Goal: Find specific page/section: Find specific page/section

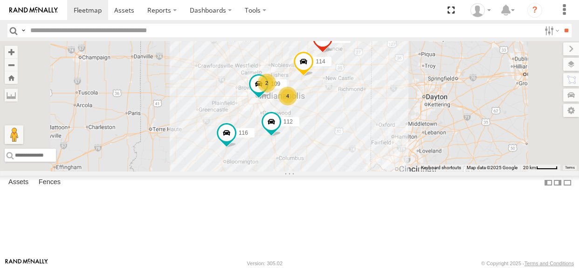
drag, startPoint x: 358, startPoint y: 132, endPoint x: 345, endPoint y: 142, distance: 16.0
click at [341, 137] on div "114 116 109 111 112 2 4" at bounding box center [289, 106] width 579 height 130
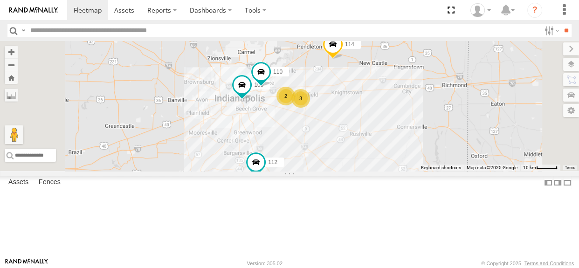
drag, startPoint x: 397, startPoint y: 157, endPoint x: 385, endPoint y: 165, distance: 13.7
click at [385, 165] on div "114 116 111 112 110 3 2 109" at bounding box center [289, 106] width 579 height 130
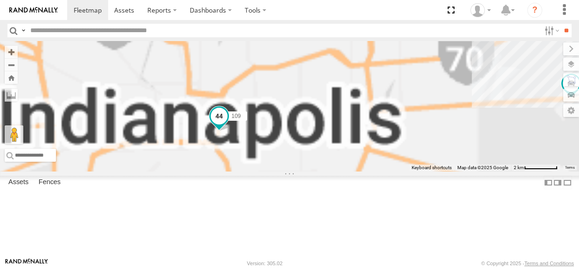
click at [228, 124] on span at bounding box center [219, 115] width 17 height 17
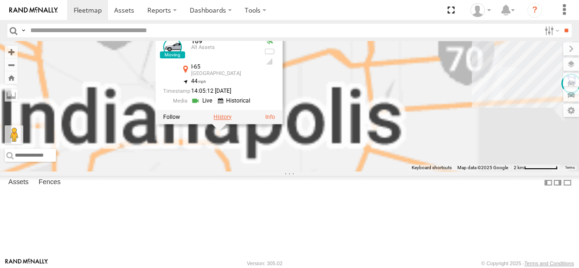
click at [232, 120] on label at bounding box center [223, 116] width 18 height 7
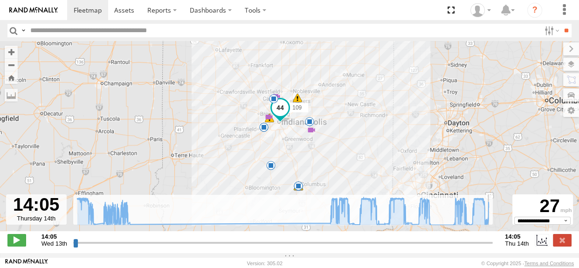
drag, startPoint x: 76, startPoint y: 249, endPoint x: 499, endPoint y: 251, distance: 423.6
type input "**********"
click at [493, 247] on input "range" at bounding box center [283, 242] width 420 height 9
click at [565, 243] on label at bounding box center [562, 240] width 19 height 12
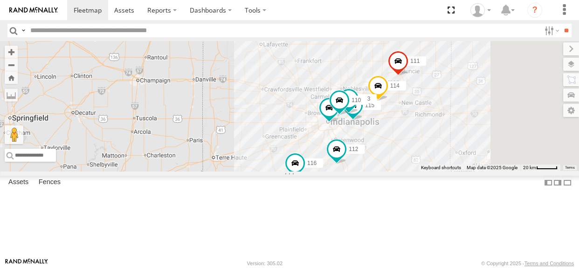
drag, startPoint x: 520, startPoint y: 178, endPoint x: 489, endPoint y: 175, distance: 30.9
click at [489, 171] on div "114 116 111 112 110 109 115 113" at bounding box center [289, 106] width 579 height 130
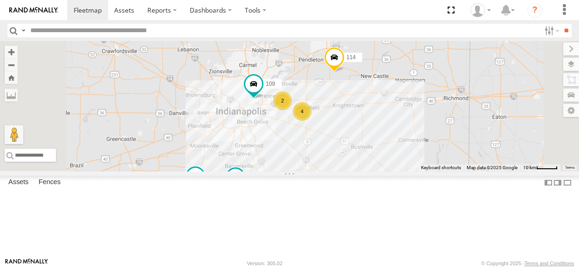
drag, startPoint x: 452, startPoint y: 161, endPoint x: 445, endPoint y: 166, distance: 8.6
click at [445, 166] on div "114 116 2 4 109 111 112" at bounding box center [289, 106] width 579 height 130
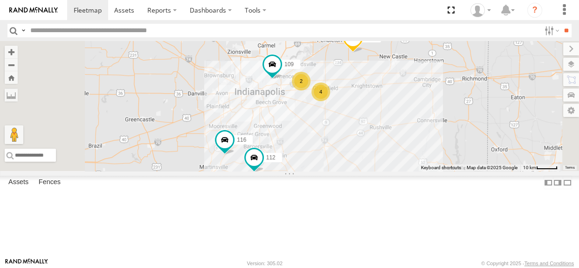
click at [420, 171] on div "114 116 2 4 109 111 112" at bounding box center [289, 106] width 579 height 130
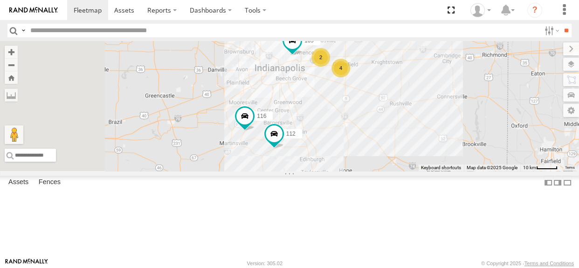
drag, startPoint x: 347, startPoint y: 210, endPoint x: 359, endPoint y: 195, distance: 19.9
click at [359, 171] on div "114 116 2 4 109 111 112" at bounding box center [289, 106] width 579 height 130
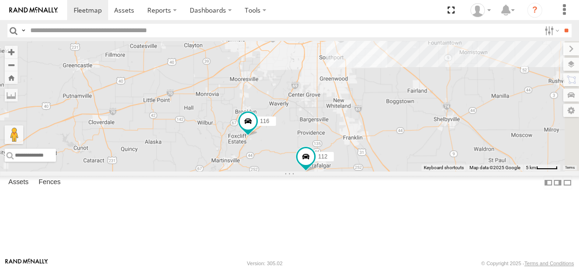
drag, startPoint x: 355, startPoint y: 202, endPoint x: 355, endPoint y: 228, distance: 25.7
click at [355, 171] on div "114 116 109 111 112 115" at bounding box center [289, 106] width 579 height 130
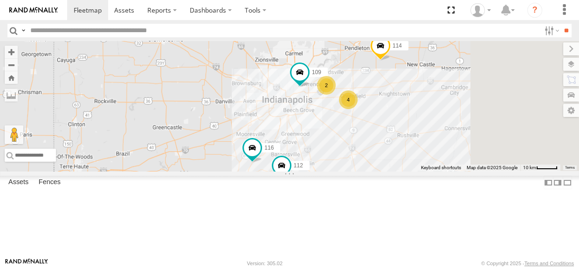
drag, startPoint x: 508, startPoint y: 151, endPoint x: 446, endPoint y: 189, distance: 72.1
click at [446, 171] on div "114 116 109 111 112 2 4" at bounding box center [289, 106] width 579 height 130
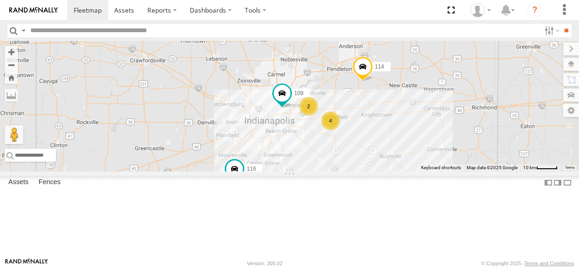
drag, startPoint x: 460, startPoint y: 169, endPoint x: 442, endPoint y: 191, distance: 28.5
click at [442, 171] on div "114 116 109 111 112 2 4" at bounding box center [289, 106] width 579 height 130
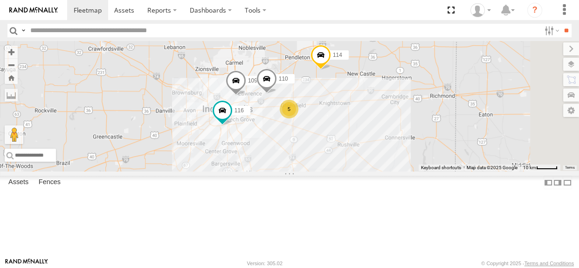
drag, startPoint x: 438, startPoint y: 159, endPoint x: 432, endPoint y: 165, distance: 7.9
click at [432, 165] on div "114 116 110 5 109 111 112" at bounding box center [289, 106] width 579 height 130
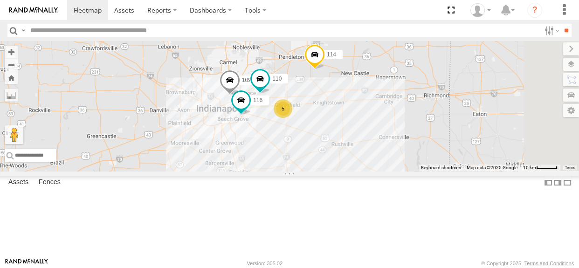
drag, startPoint x: 435, startPoint y: 130, endPoint x: 423, endPoint y: 133, distance: 12.7
click at [423, 133] on div "114 116 110 5 109 111 112" at bounding box center [289, 106] width 579 height 130
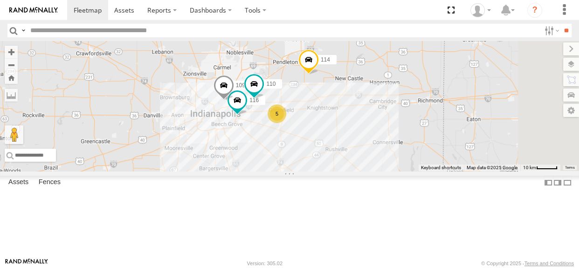
drag, startPoint x: 436, startPoint y: 131, endPoint x: 418, endPoint y: 139, distance: 19.6
click at [418, 139] on div "114 116 110 5 109 111 112" at bounding box center [289, 106] width 579 height 130
click at [286, 123] on div "5" at bounding box center [277, 113] width 19 height 19
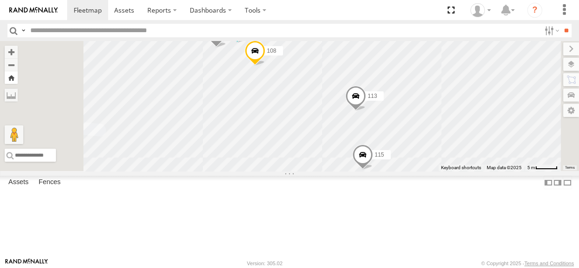
click at [18, 77] on button "Zoom Home" at bounding box center [11, 77] width 13 height 13
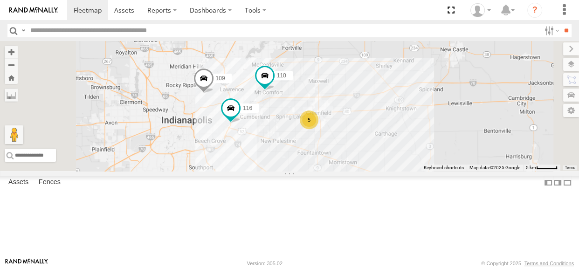
drag, startPoint x: 429, startPoint y: 146, endPoint x: 392, endPoint y: 149, distance: 37.0
click at [392, 149] on div "114 116 110 109 111 112 5" at bounding box center [289, 106] width 579 height 130
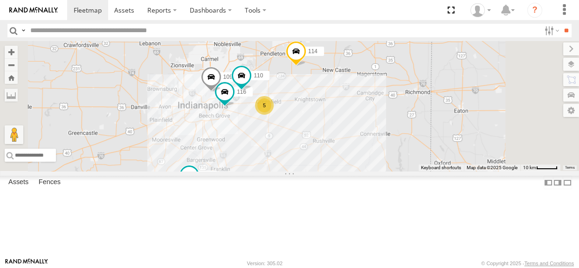
drag, startPoint x: 332, startPoint y: 162, endPoint x: 351, endPoint y: 160, distance: 19.2
click at [351, 160] on div "114 116 110 109 111 112 5" at bounding box center [289, 106] width 579 height 130
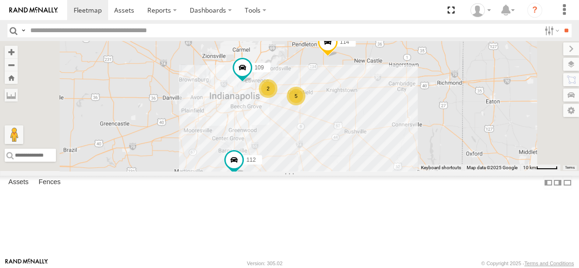
drag, startPoint x: 399, startPoint y: 164, endPoint x: 402, endPoint y: 153, distance: 11.1
click at [402, 153] on div "114 109 111 112 2 5" at bounding box center [289, 106] width 579 height 130
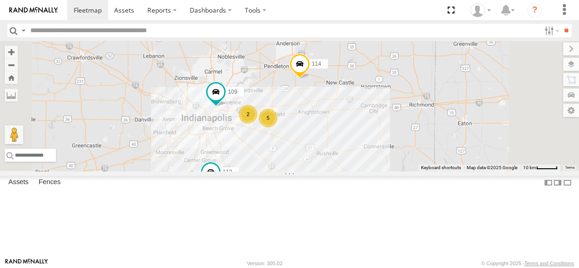
drag, startPoint x: 404, startPoint y: 89, endPoint x: 385, endPoint y: 97, distance: 21.1
click at [385, 97] on div "114 2 5 109 111 112" at bounding box center [289, 106] width 579 height 130
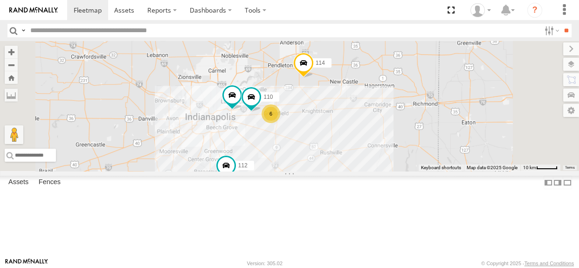
drag, startPoint x: 375, startPoint y: 178, endPoint x: 366, endPoint y: 178, distance: 8.9
click at [366, 171] on div "114 6 110 109 111 112" at bounding box center [289, 106] width 579 height 130
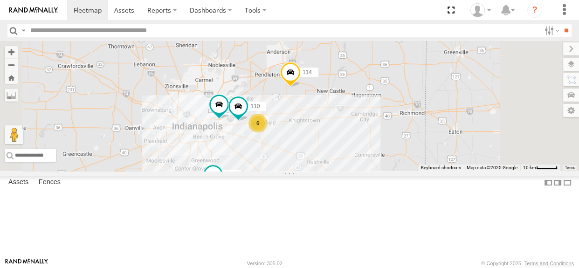
drag, startPoint x: 370, startPoint y: 180, endPoint x: 357, endPoint y: 190, distance: 17.0
click at [357, 171] on div "114 6 110 109 111 112" at bounding box center [289, 106] width 579 height 130
